Goal: Find specific page/section: Find specific page/section

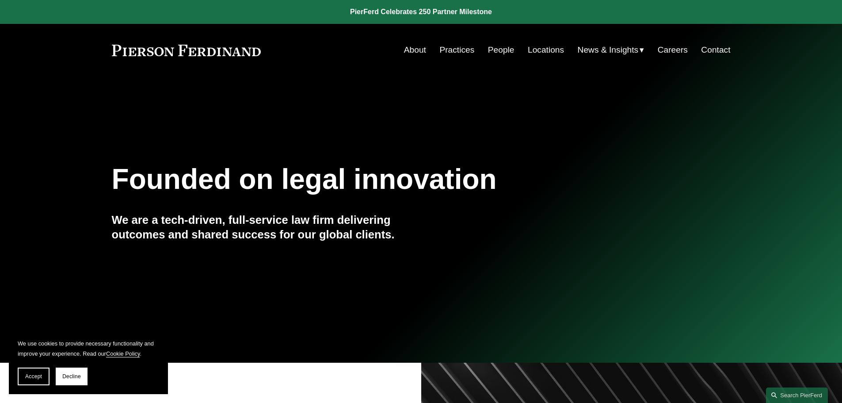
click at [667, 46] on link "Careers" at bounding box center [673, 50] width 30 height 17
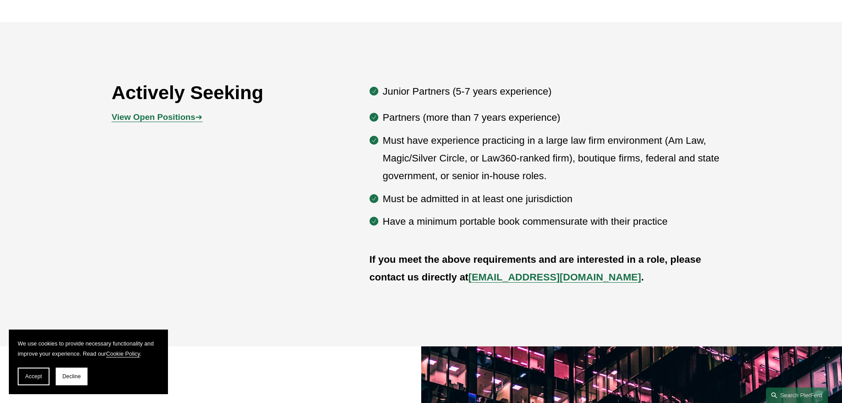
scroll to position [531, 0]
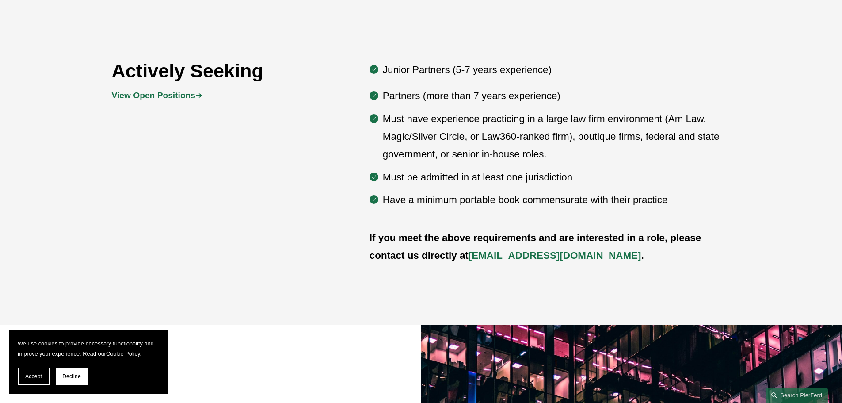
click at [170, 98] on strong "View Open Positions" at bounding box center [154, 95] width 84 height 9
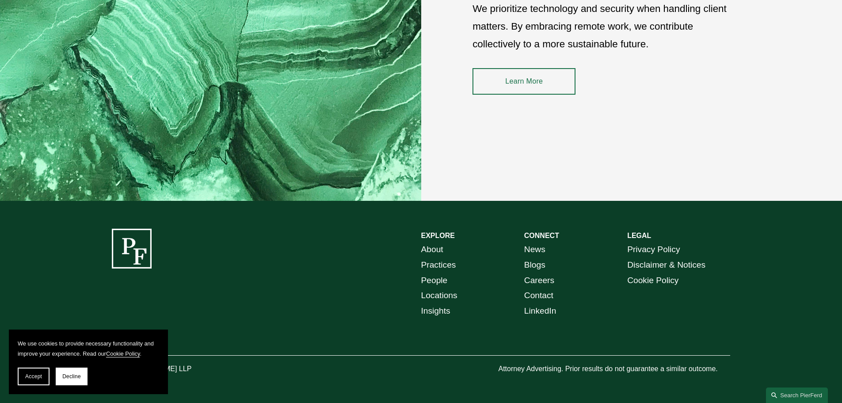
scroll to position [1348, 0]
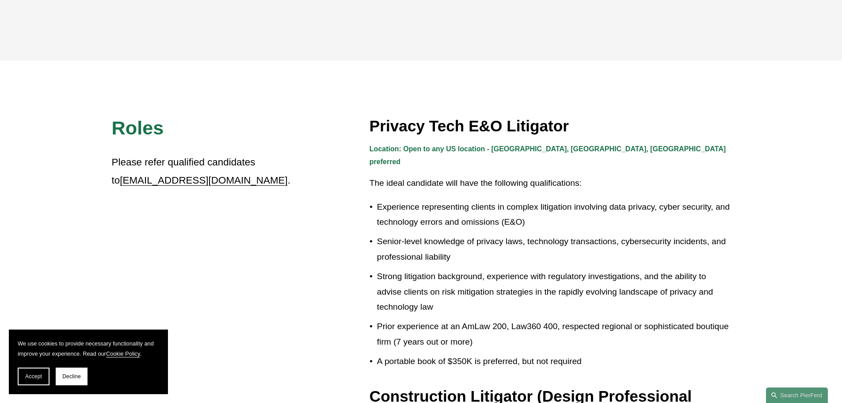
scroll to position [221, 0]
